Goal: Manage account settings

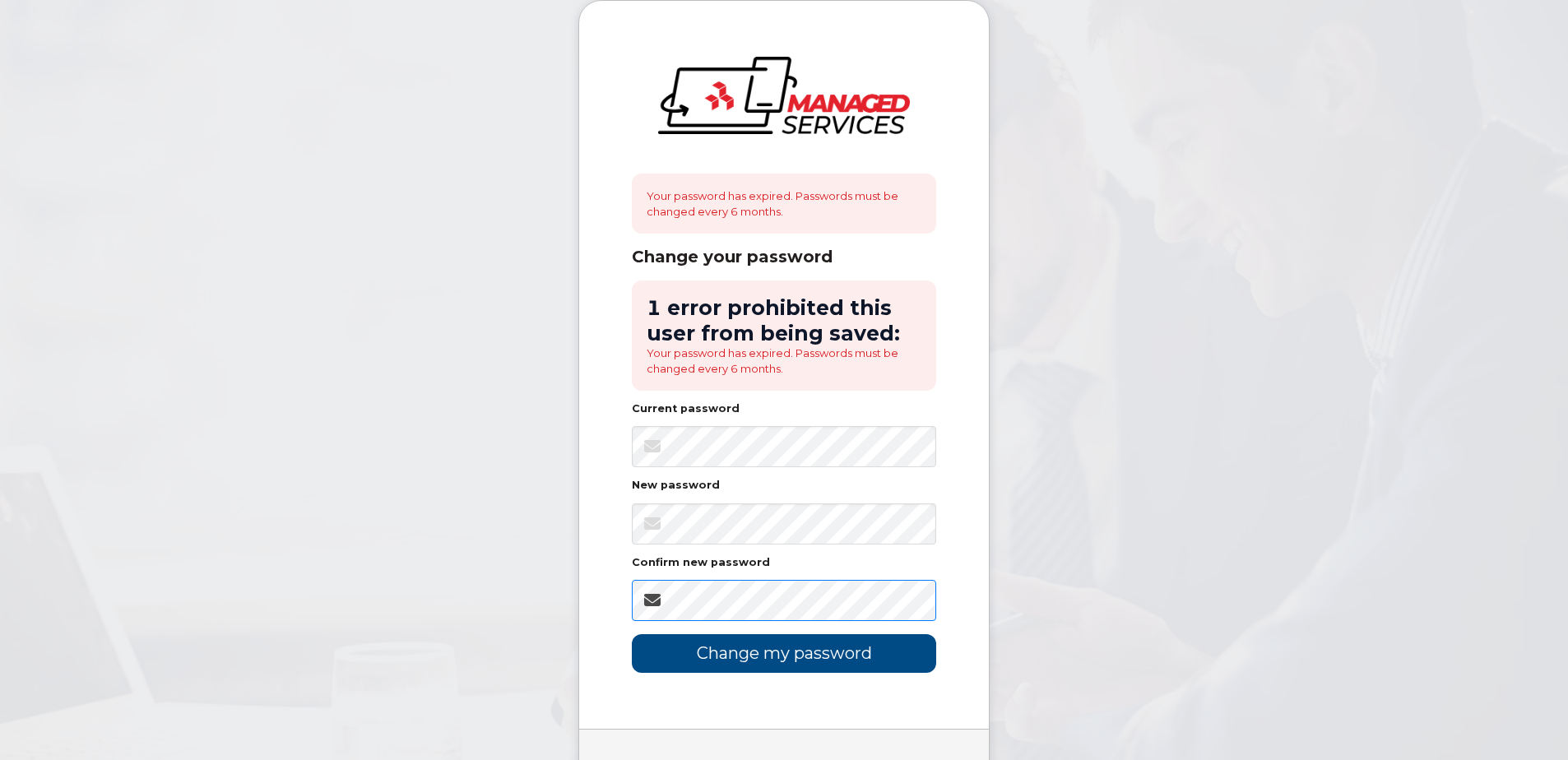
click at [631, 634] on input "Change my password" at bounding box center [783, 653] width 304 height 38
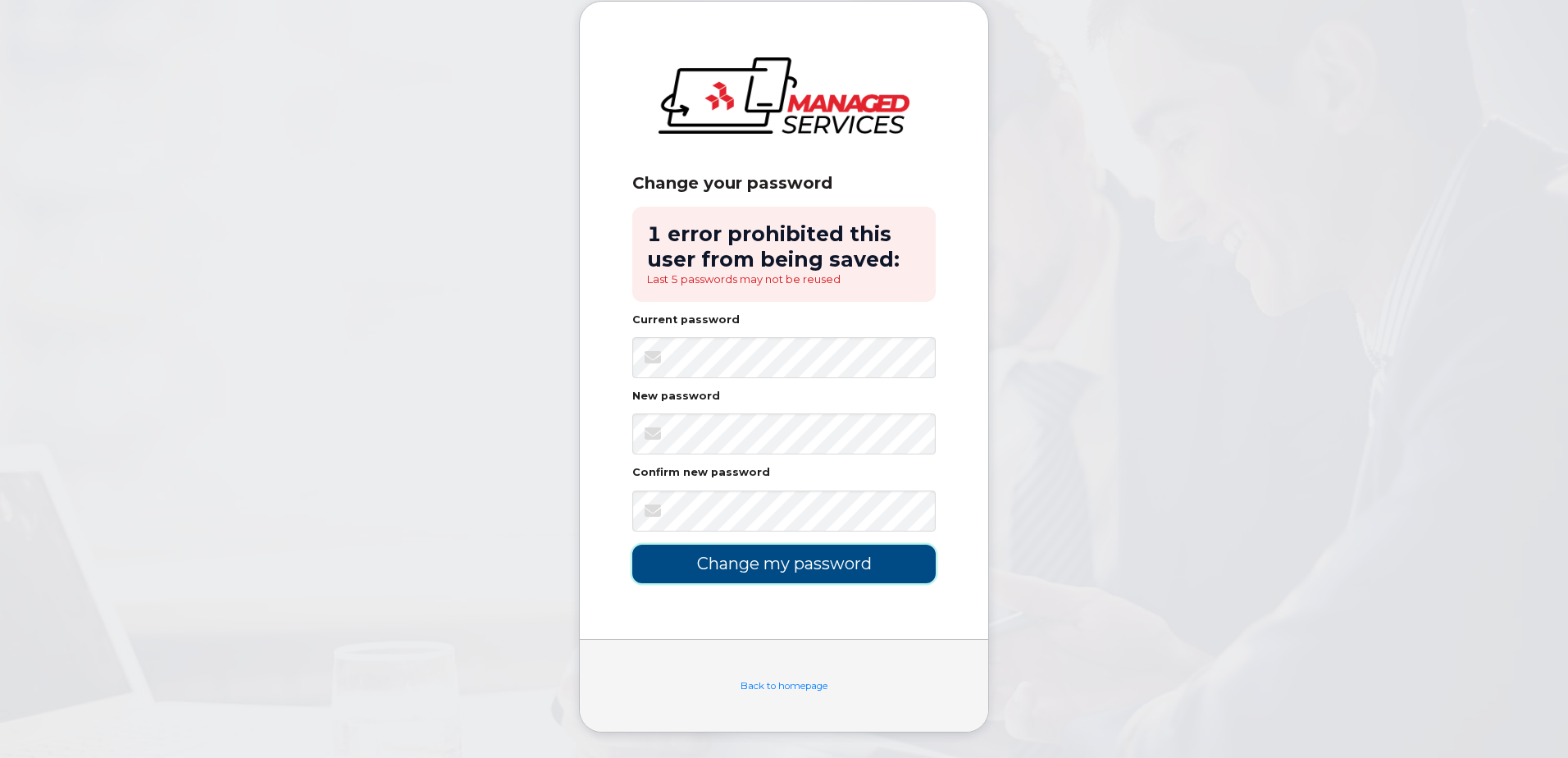
click at [845, 565] on input "Change my password" at bounding box center [784, 564] width 303 height 38
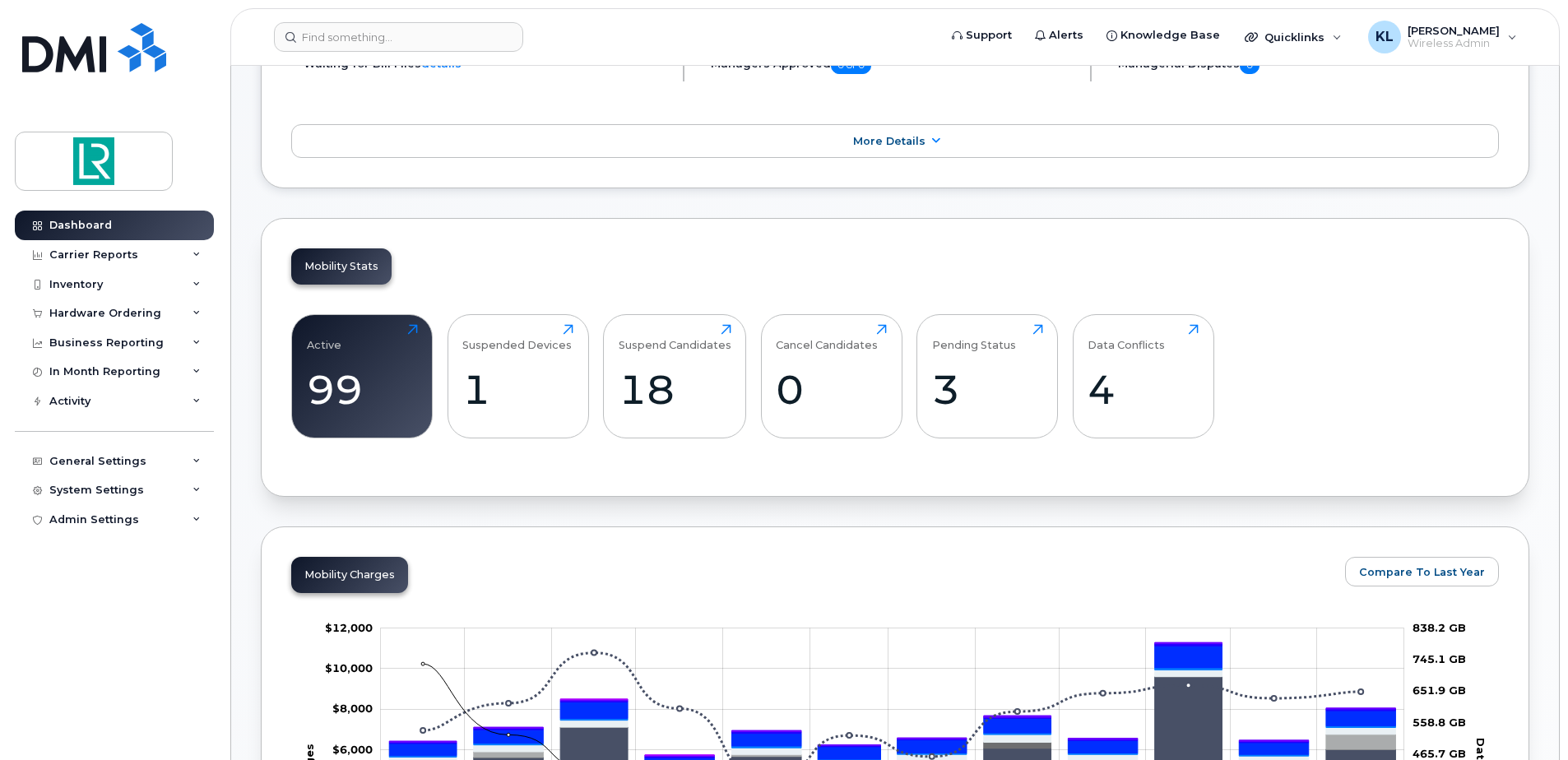
scroll to position [411, 0]
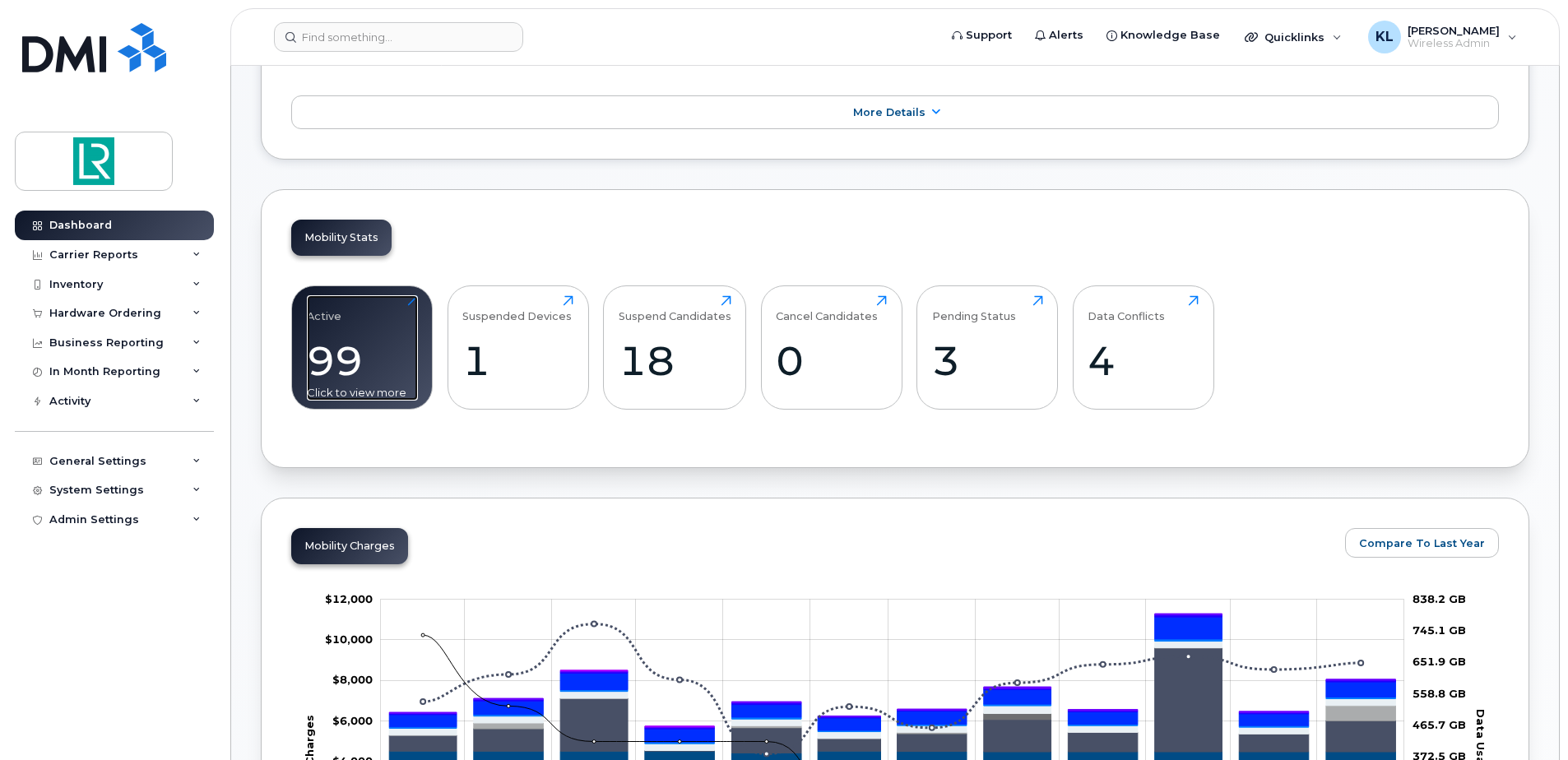
click at [376, 315] on div "Active 99 Click to view more" at bounding box center [363, 347] width 111 height 105
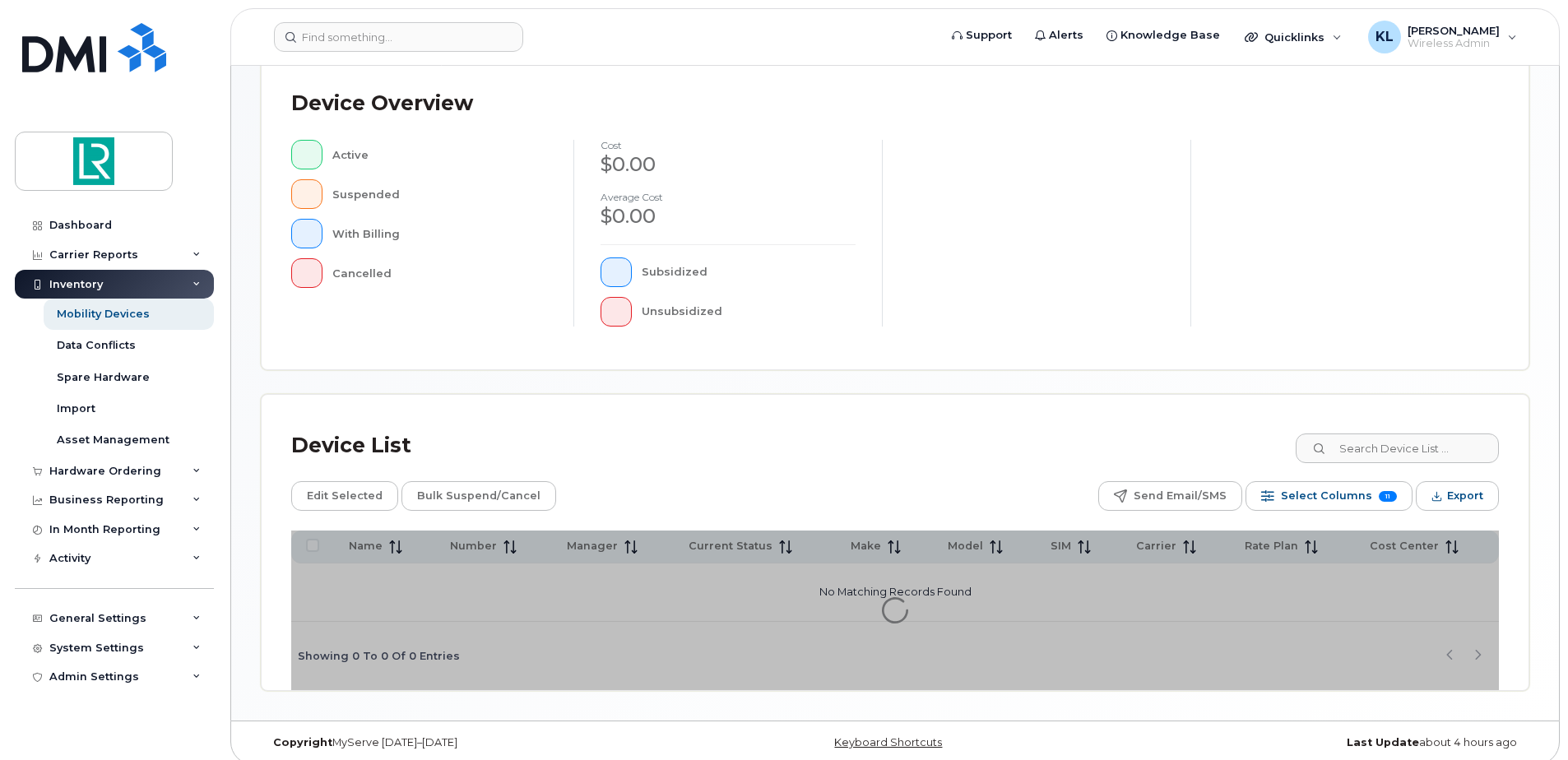
scroll to position [371, 0]
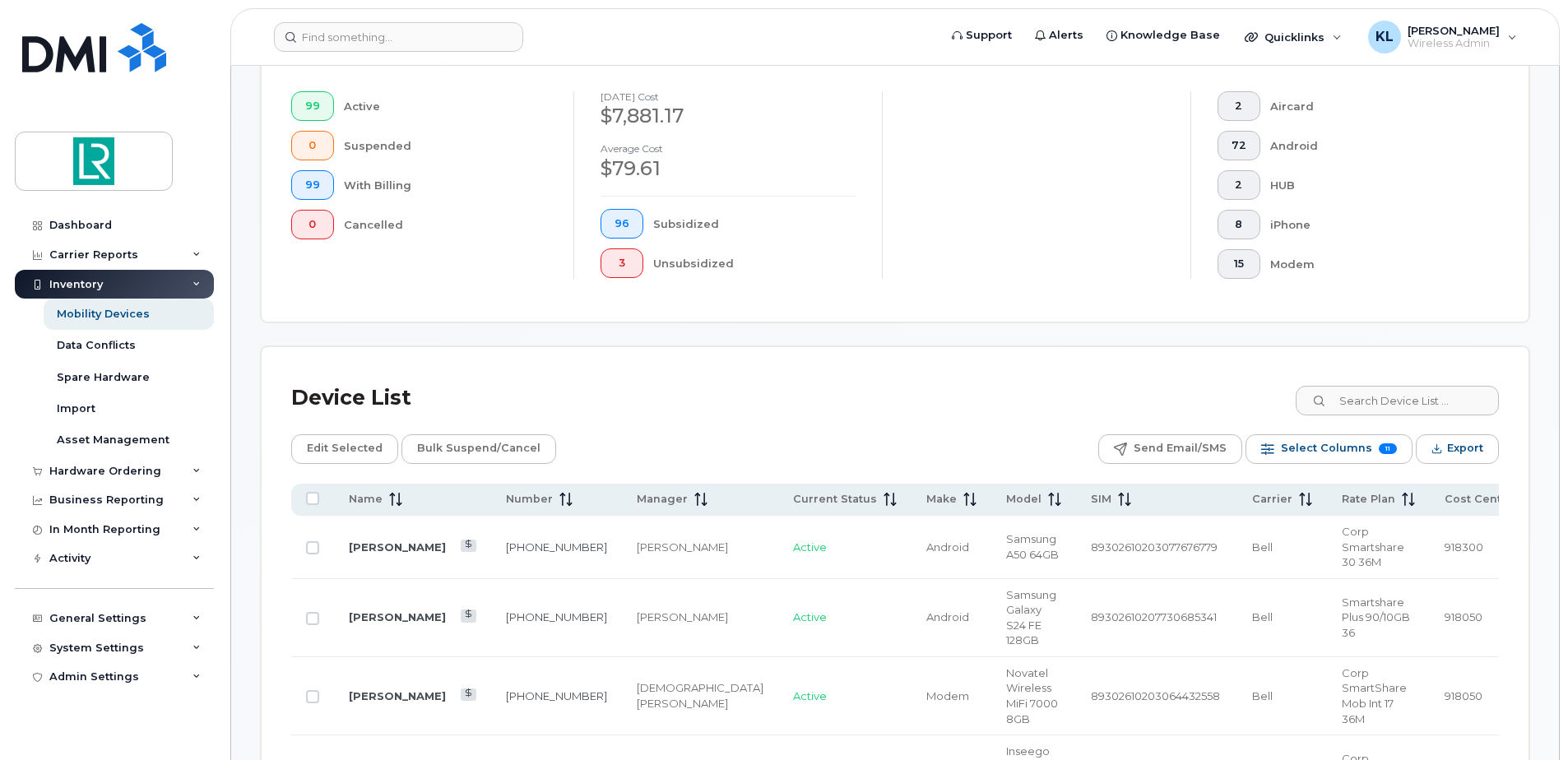
scroll to position [700, 0]
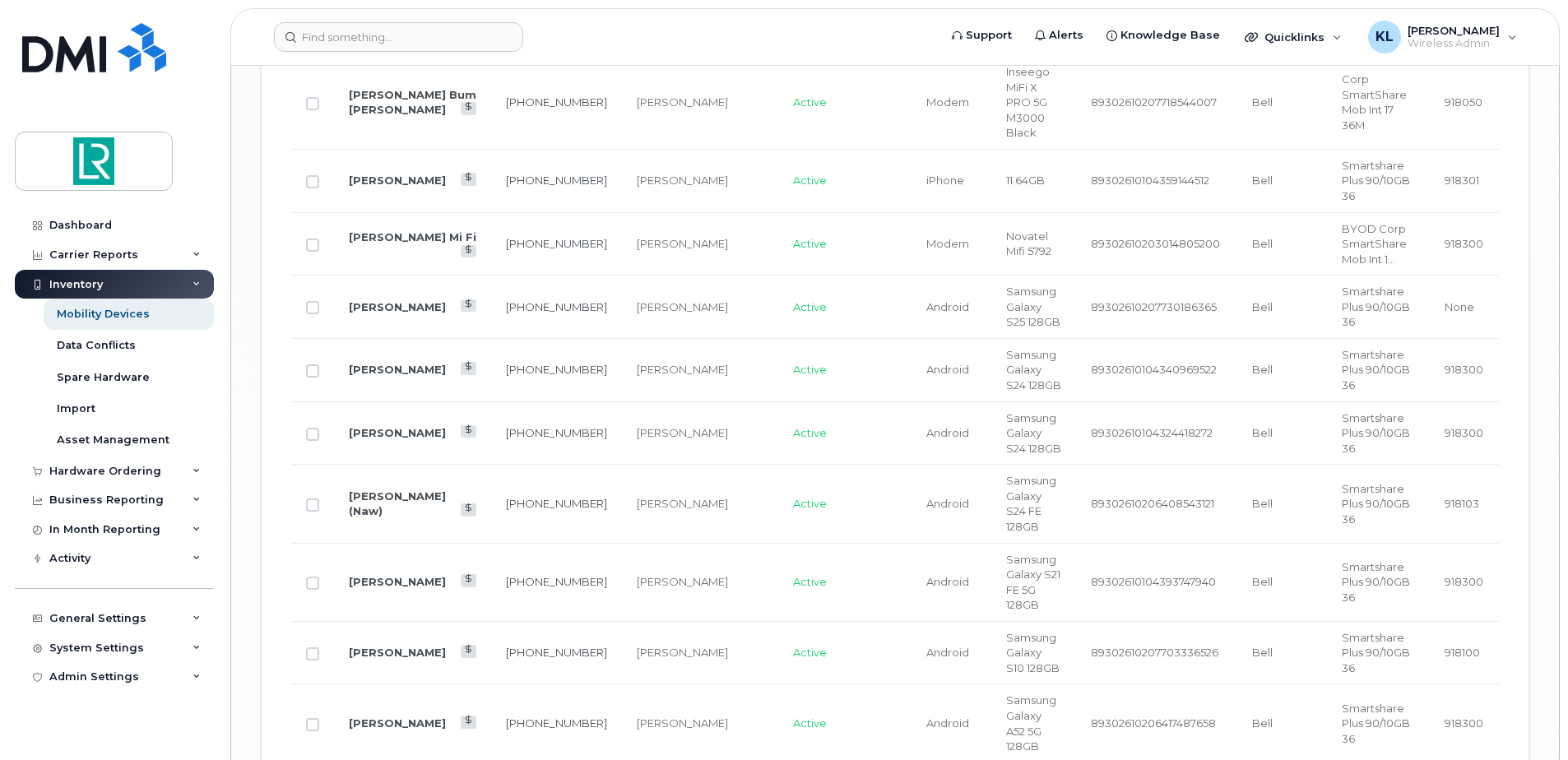
scroll to position [3342, 0]
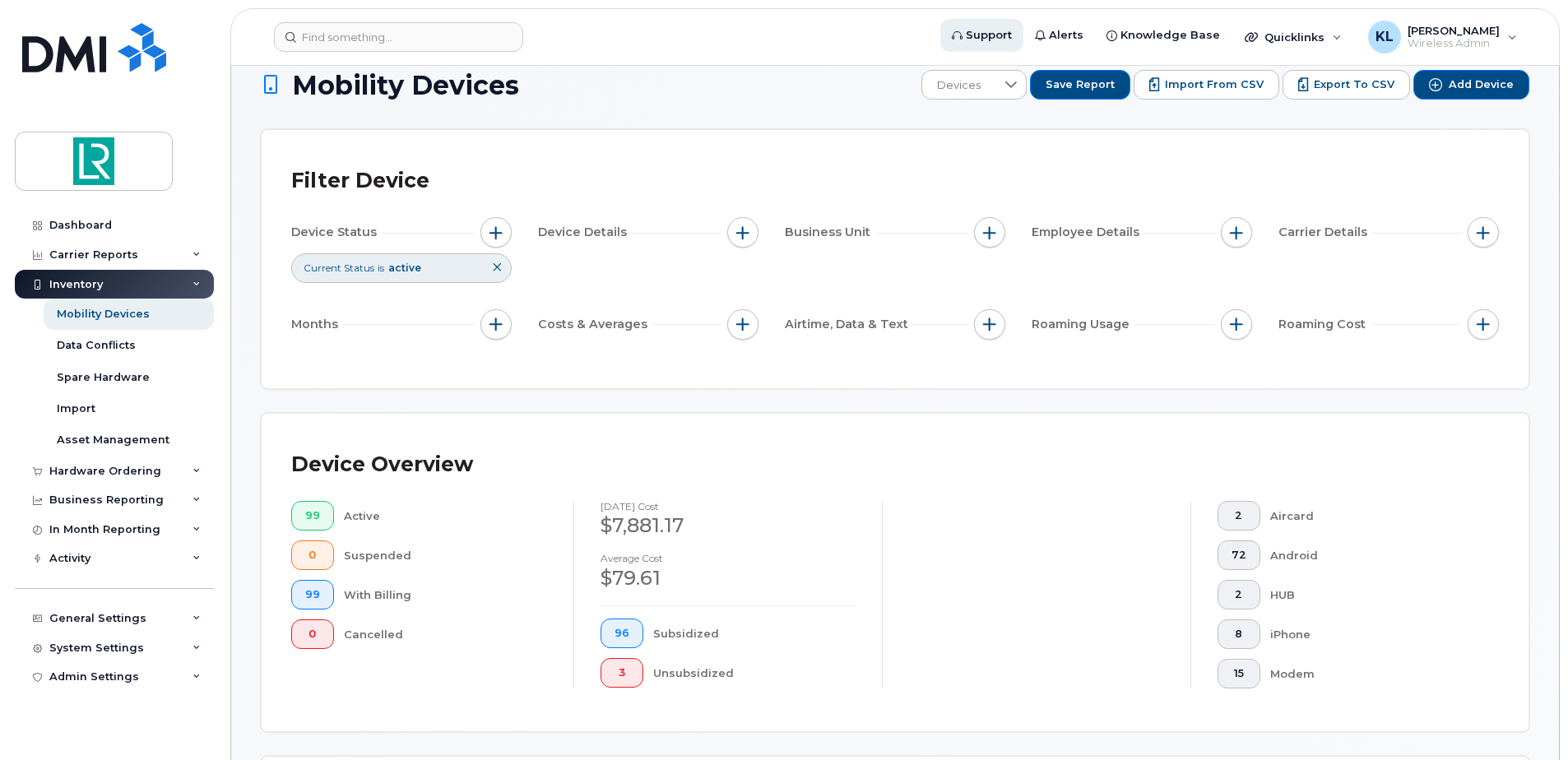
scroll to position [0, 0]
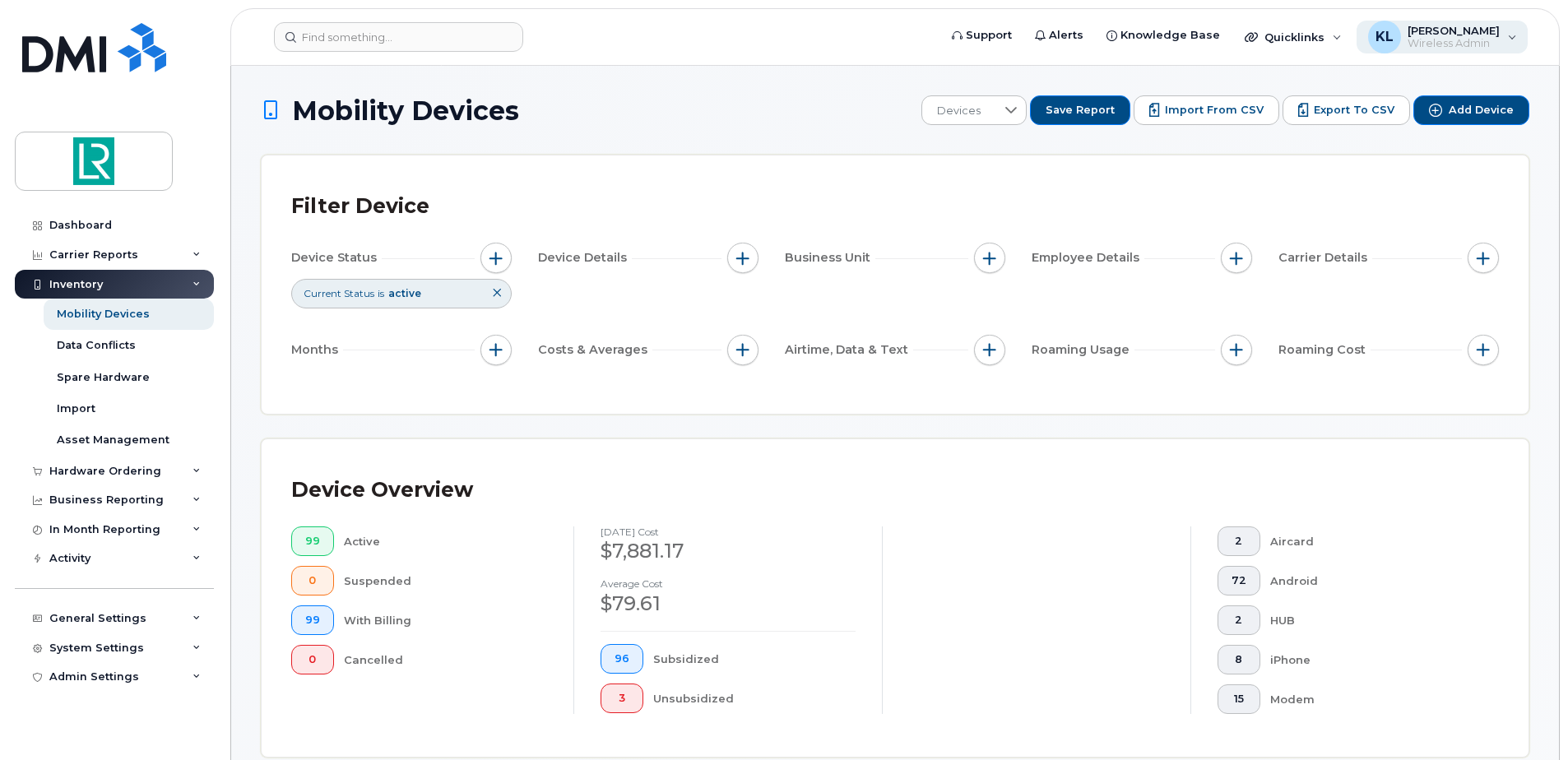
click at [1516, 46] on div "KL [PERSON_NAME] Wireless Admin" at bounding box center [1442, 37] width 172 height 33
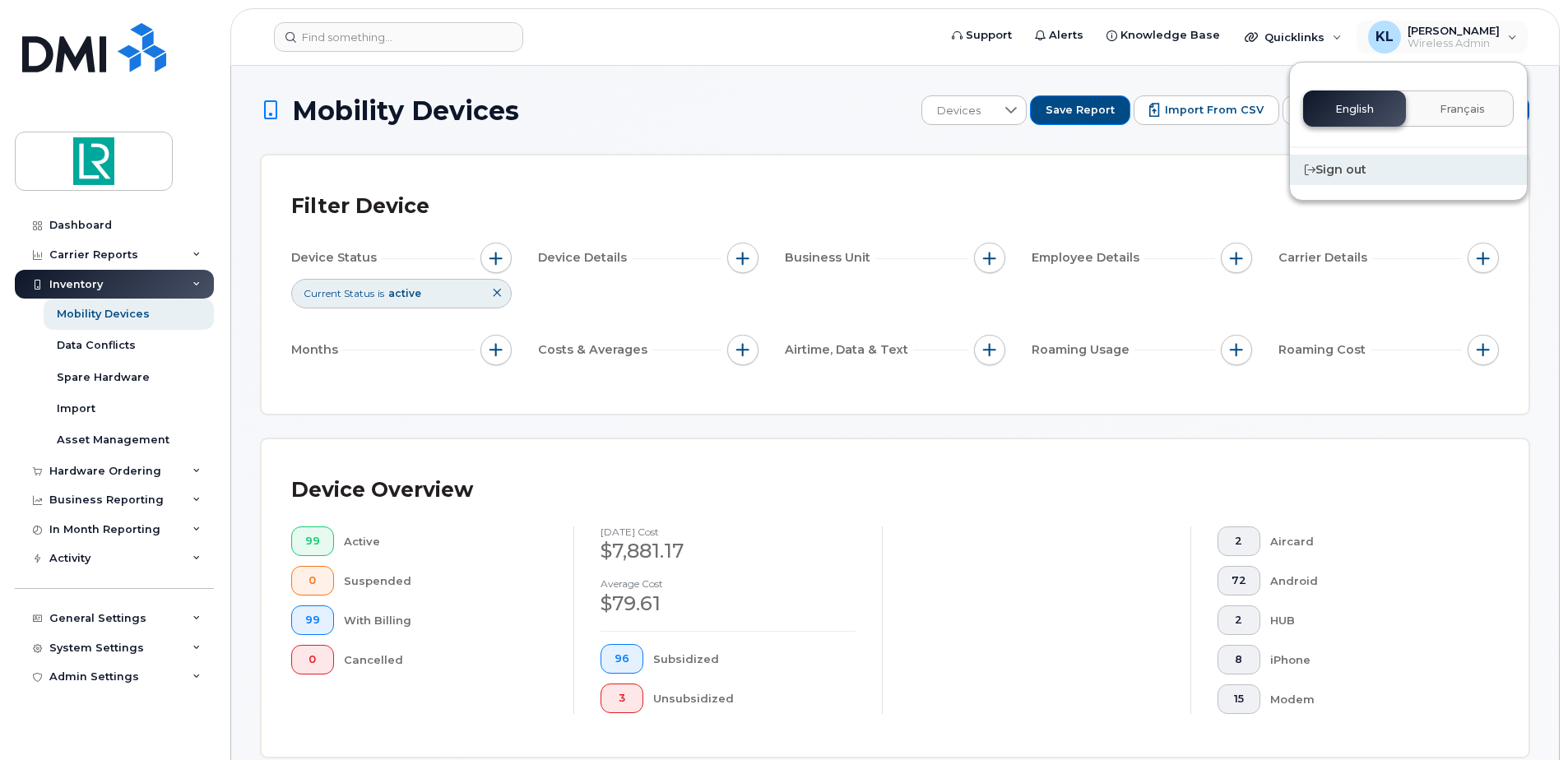
click at [1348, 174] on div "Sign out" at bounding box center [1408, 169] width 237 height 30
